Goal: Transaction & Acquisition: Purchase product/service

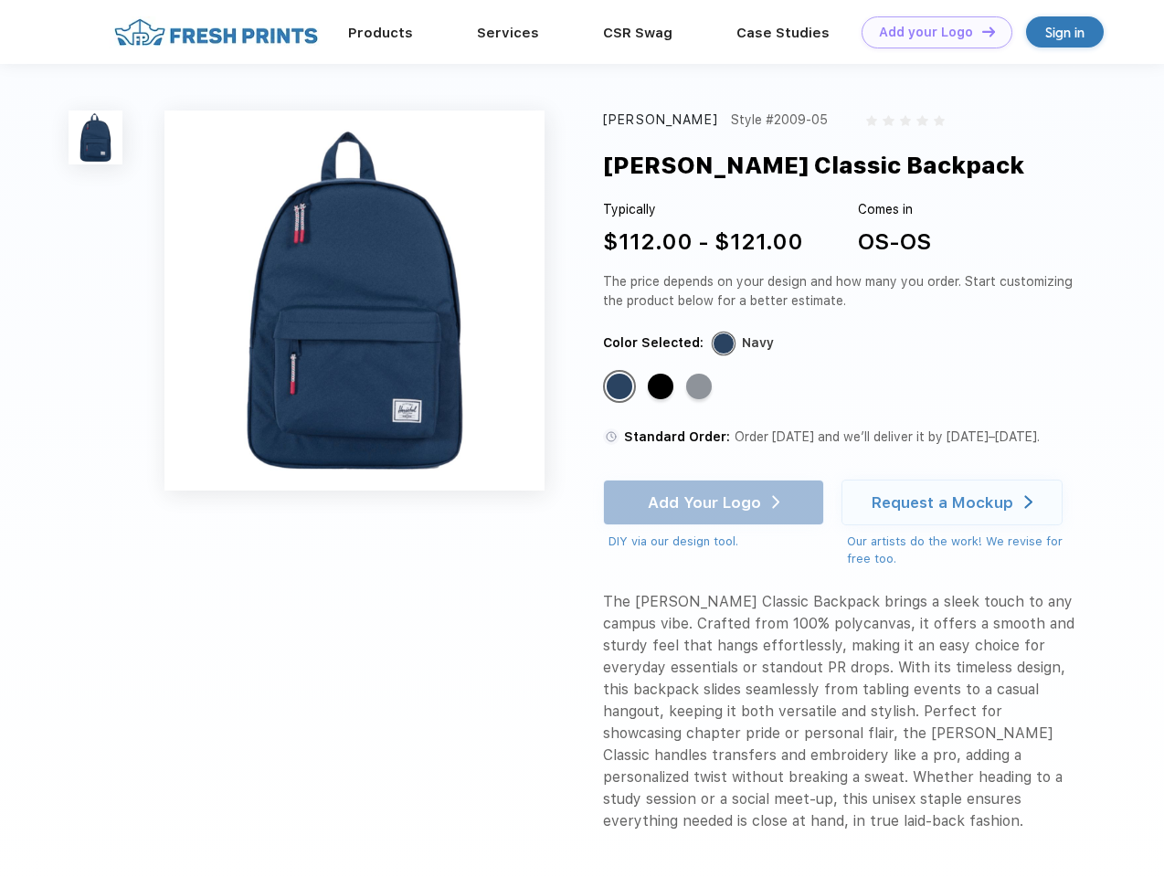
click at [930, 32] on link "Add your Logo Design Tool" at bounding box center [937, 32] width 151 height 32
click at [0, 0] on div "Design Tool" at bounding box center [0, 0] width 0 height 0
click at [981, 31] on link "Add your Logo Design Tool" at bounding box center [937, 32] width 151 height 32
click at [96, 137] on img at bounding box center [96, 138] width 54 height 54
click at [621, 388] on div "Standard Color" at bounding box center [620, 387] width 26 height 26
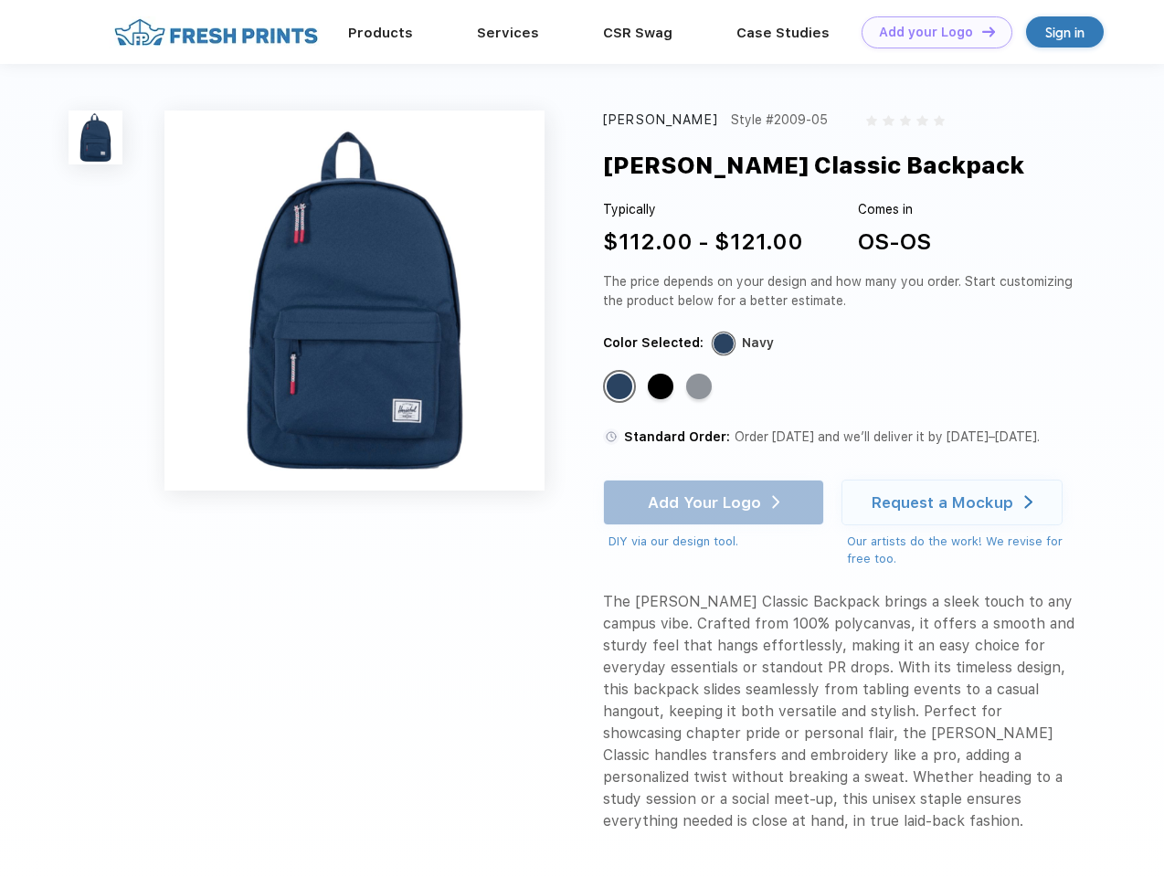
click at [663, 388] on div "Standard Color" at bounding box center [661, 387] width 26 height 26
click at [701, 388] on div "Standard Color" at bounding box center [699, 387] width 26 height 26
click at [716, 503] on div "Add Your Logo DIY via our design tool. Ah shoot! This product isn't up in our d…" at bounding box center [713, 515] width 221 height 71
click at [955, 503] on div "Request a Mockup" at bounding box center [943, 503] width 142 height 18
